Goal: Navigation & Orientation: Find specific page/section

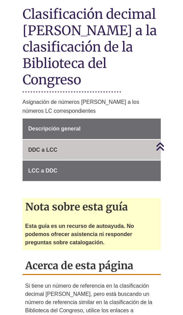
scroll to position [205, 0]
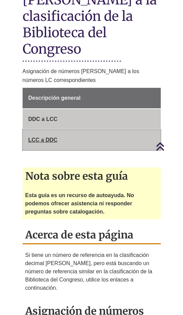
click at [37, 141] on font "LCC a DDC" at bounding box center [42, 140] width 29 height 6
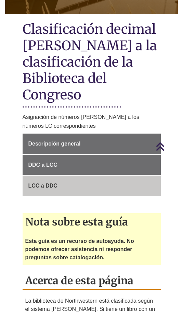
scroll to position [145, 0]
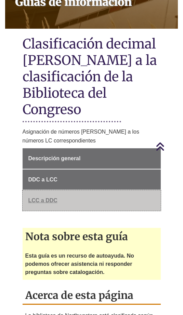
click at [42, 200] on font "LCC a DDC" at bounding box center [42, 201] width 29 height 6
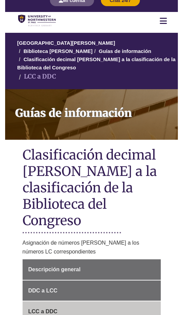
scroll to position [103, 0]
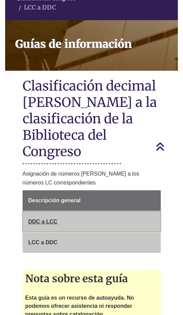
click at [45, 219] on font "DDC a LCC" at bounding box center [42, 222] width 29 height 6
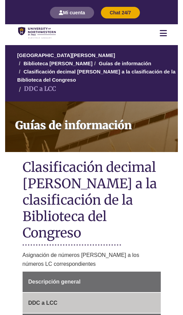
scroll to position [137, 0]
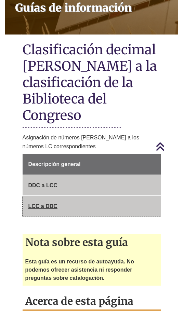
click at [47, 209] on font "LCC a DDC" at bounding box center [42, 206] width 29 height 6
